Goal: Task Accomplishment & Management: Complete application form

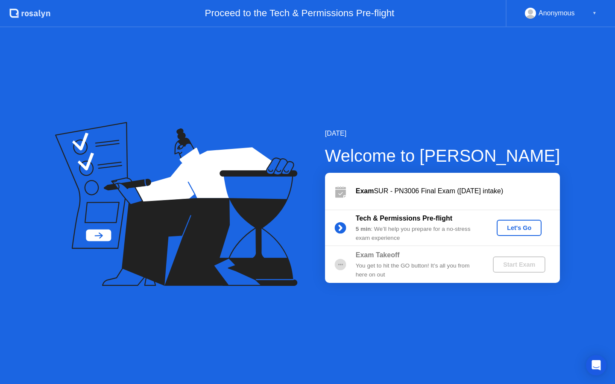
click at [519, 225] on div "Let's Go" at bounding box center [519, 228] width 38 height 7
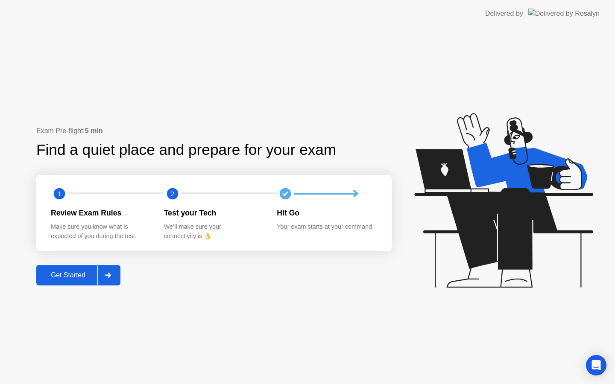
click at [60, 278] on div "Get Started" at bounding box center [68, 276] width 59 height 8
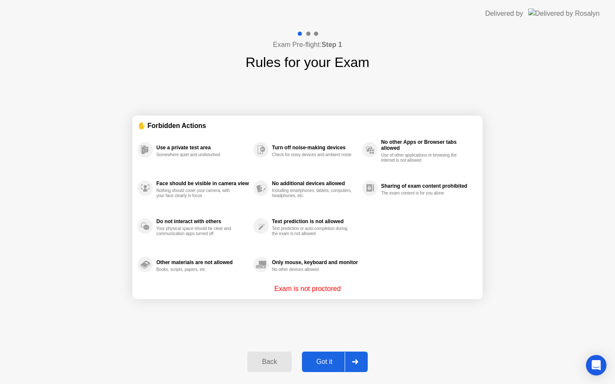
click at [324, 358] on div "Got it" at bounding box center [325, 362] width 40 height 8
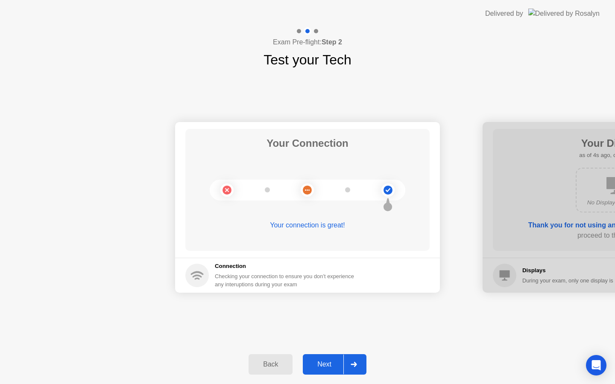
click at [334, 369] on div "Next" at bounding box center [324, 365] width 38 height 8
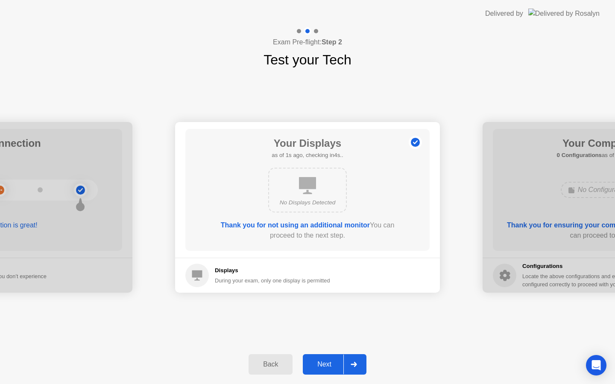
click at [330, 364] on div "Next" at bounding box center [324, 365] width 38 height 8
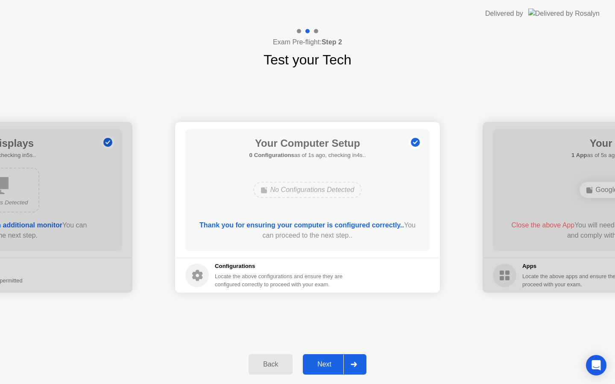
click at [330, 364] on div "Next" at bounding box center [324, 365] width 38 height 8
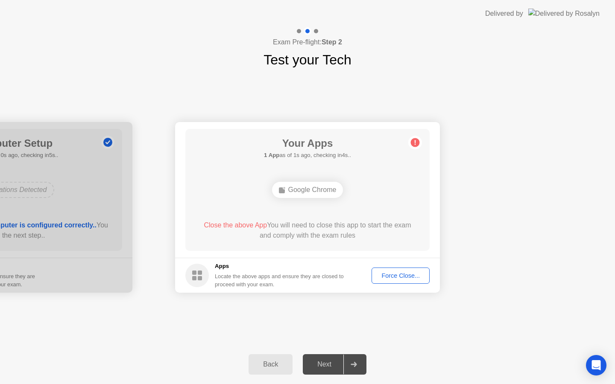
click at [392, 281] on button "Force Close..." at bounding box center [401, 276] width 58 height 16
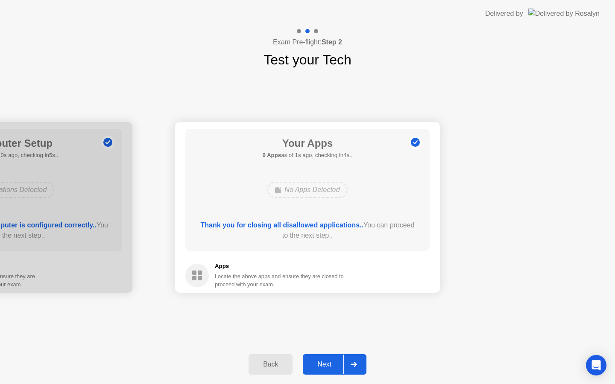
click at [327, 362] on div "Next" at bounding box center [324, 365] width 38 height 8
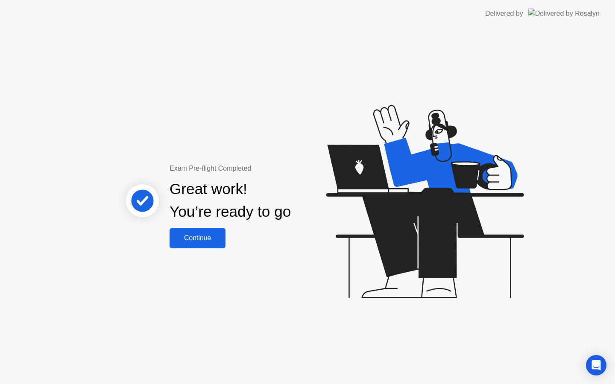
click at [196, 238] on div "Continue" at bounding box center [197, 238] width 51 height 8
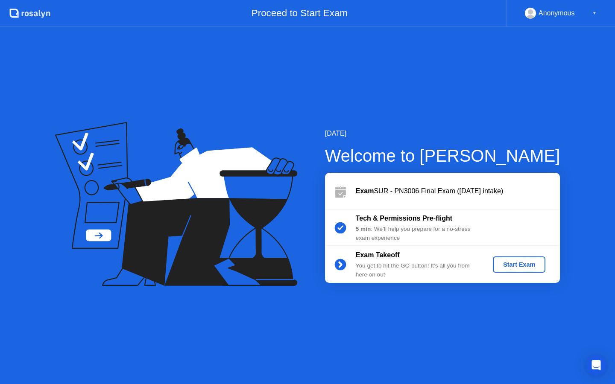
click at [500, 261] on div "Start Exam" at bounding box center [519, 264] width 46 height 7
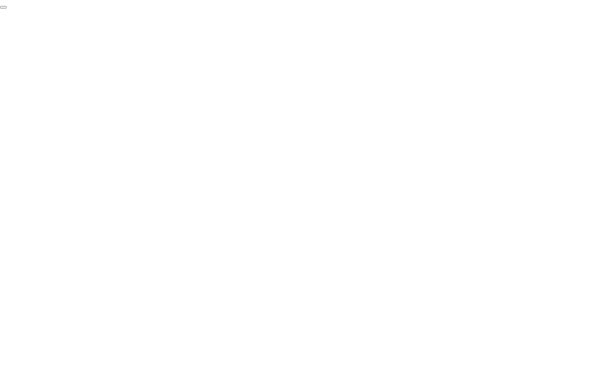
click at [7, 9] on button "End Proctoring Session" at bounding box center [3, 7] width 7 height 3
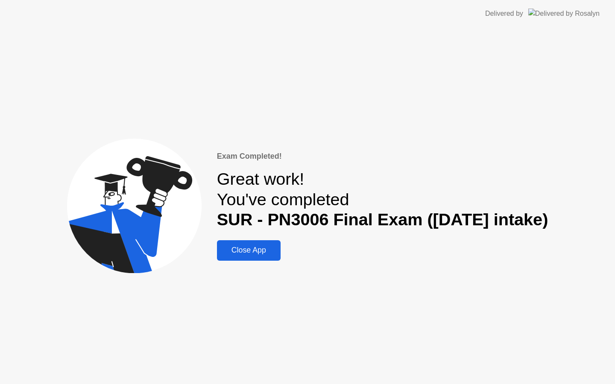
click at [256, 252] on div "Close App" at bounding box center [249, 250] width 59 height 9
